Goal: Transaction & Acquisition: Purchase product/service

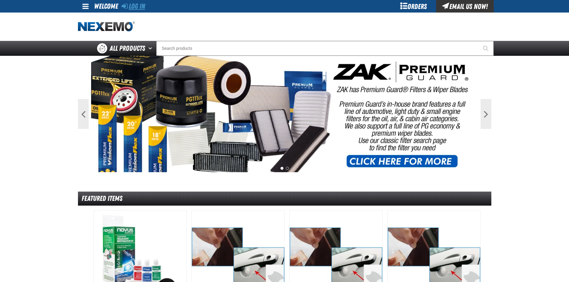
click at [129, 5] on link "Log In" at bounding box center [134, 6] width 24 height 8
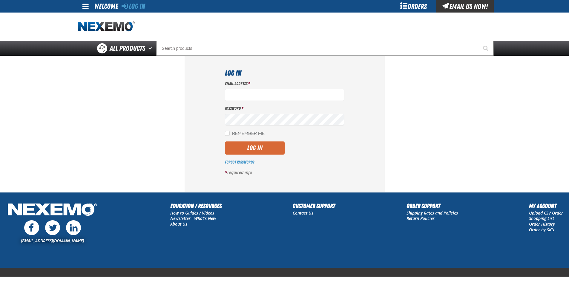
type input "[EMAIL_ADDRESS][DOMAIN_NAME]"
click at [249, 151] on button "Log In" at bounding box center [255, 148] width 60 height 13
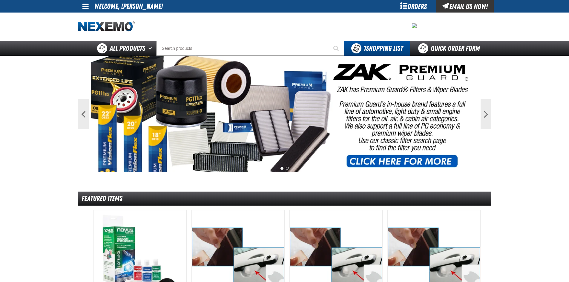
click at [89, 7] on link at bounding box center [86, 6] width 16 height 13
click at [96, 16] on link "My Account My Account" at bounding box center [94, 18] width 27 height 6
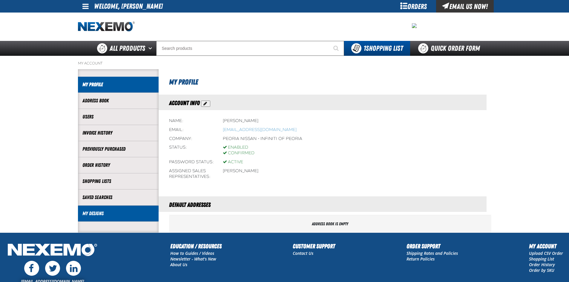
click at [106, 214] on link "My Designs" at bounding box center [118, 213] width 72 height 7
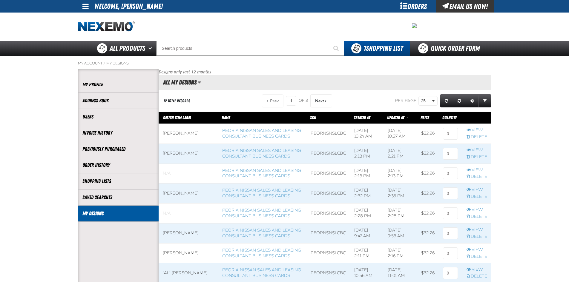
scroll to position [0, 0]
click at [240, 130] on link "Peoria Nissan Sales and Leasing Consultant Business Cards" at bounding box center [261, 133] width 79 height 11
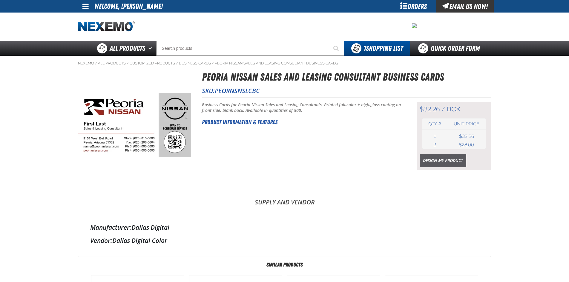
click at [441, 163] on link "Design My Product" at bounding box center [443, 160] width 47 height 13
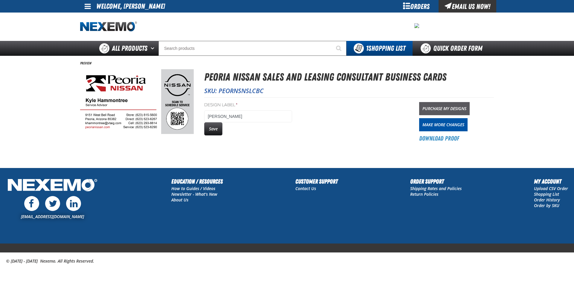
click at [454, 113] on link "Purchase My Designs" at bounding box center [444, 108] width 50 height 13
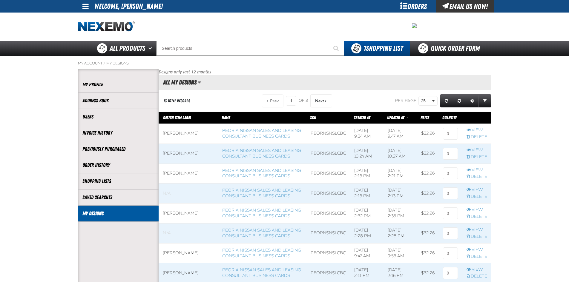
scroll to position [0, 0]
click at [455, 134] on input at bounding box center [450, 134] width 15 height 12
type input "2"
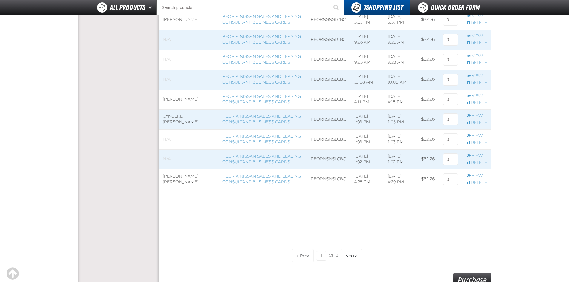
scroll to position [537, 0]
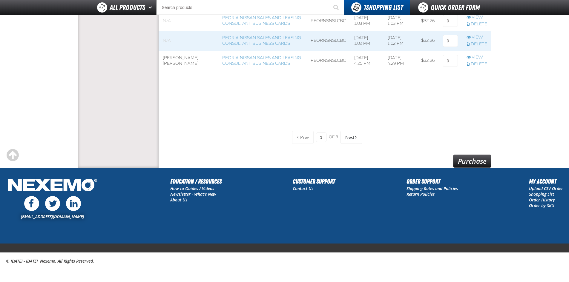
click at [477, 163] on link "Purchase" at bounding box center [472, 161] width 38 height 13
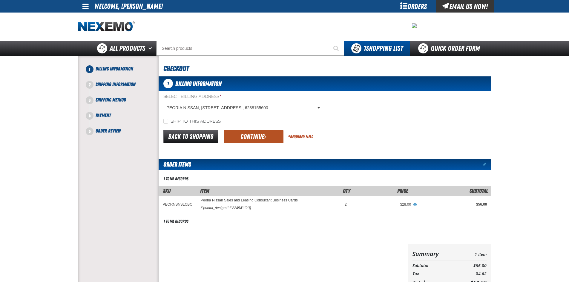
click at [253, 131] on button "Continue" at bounding box center [254, 136] width 60 height 13
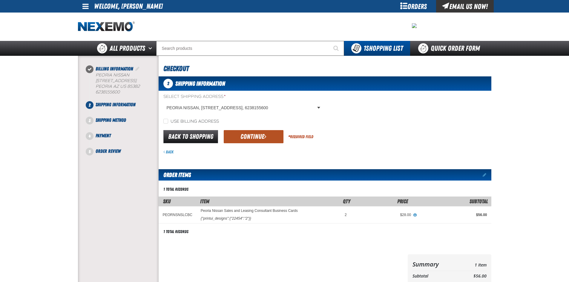
click at [271, 134] on button "Continue" at bounding box center [254, 136] width 60 height 13
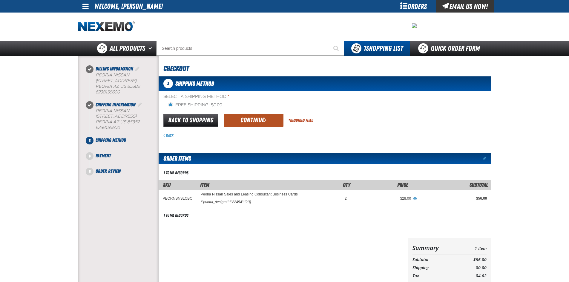
click at [265, 120] on span "submit" at bounding box center [265, 120] width 2 height 7
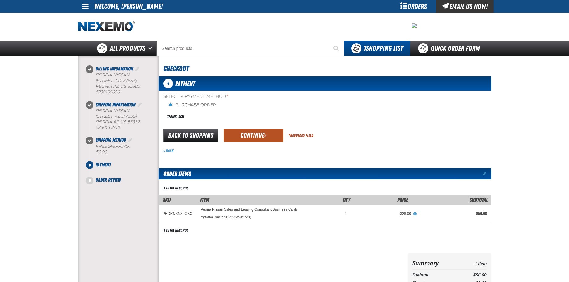
click at [264, 134] on span "submit" at bounding box center [265, 135] width 2 height 7
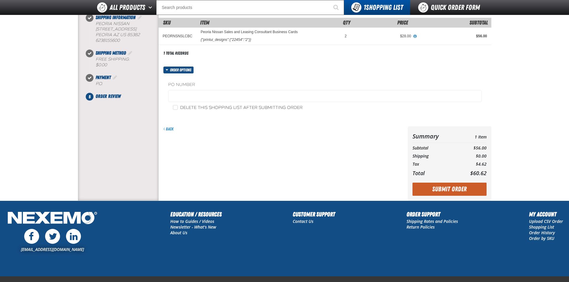
scroll to position [90, 0]
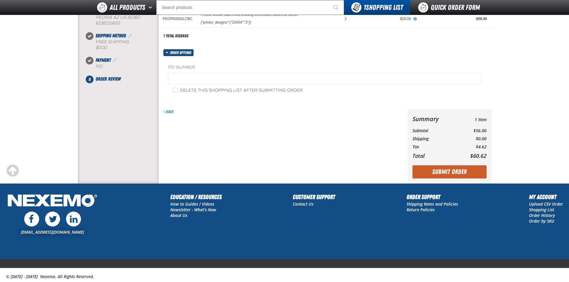
click at [425, 175] on button "Submit Order" at bounding box center [450, 171] width 74 height 13
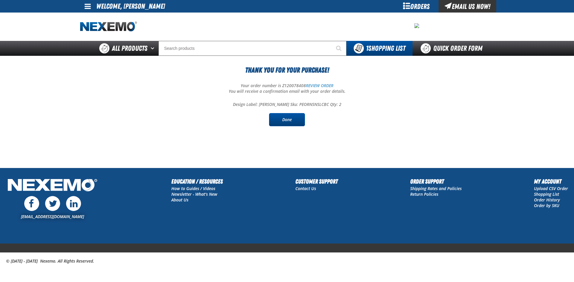
click at [284, 115] on link "Done" at bounding box center [287, 119] width 36 height 13
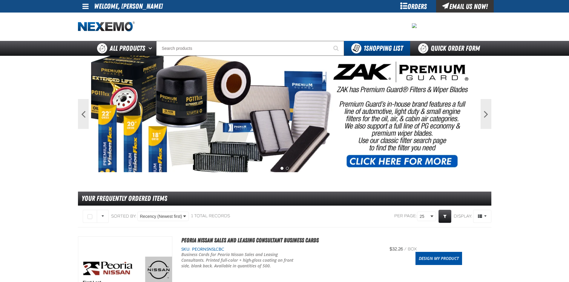
click at [87, 3] on span at bounding box center [85, 6] width 6 height 7
click at [91, 30] on link "Sign Out Sign Out" at bounding box center [91, 29] width 20 height 6
click at [91, 32] on img at bounding box center [106, 27] width 57 height 10
